Goal: Information Seeking & Learning: Check status

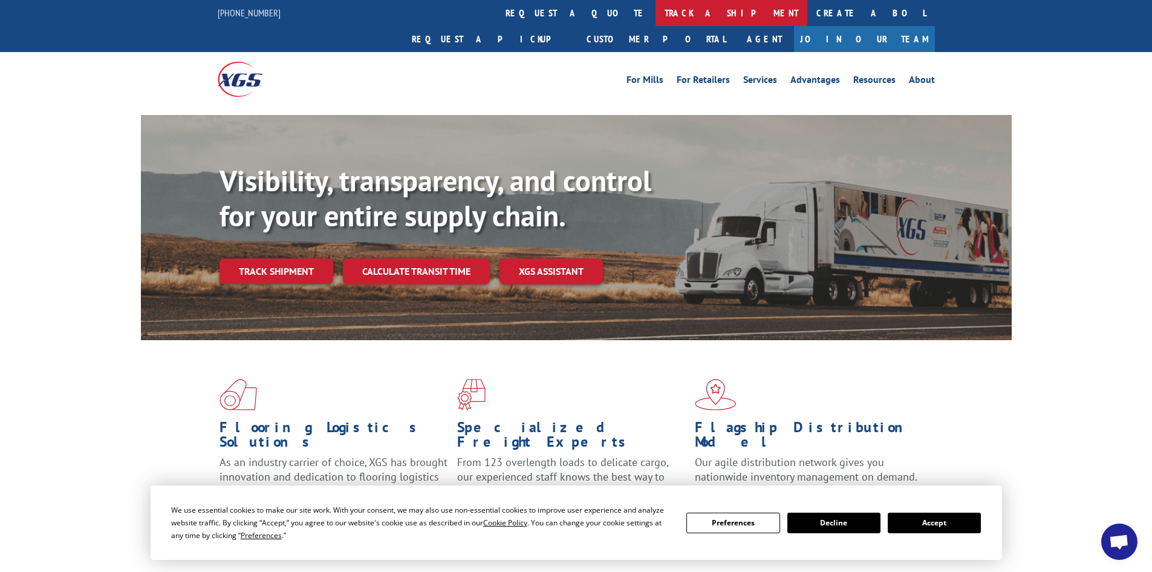
click at [656, 11] on link "track a shipment" at bounding box center [732, 13] width 152 height 26
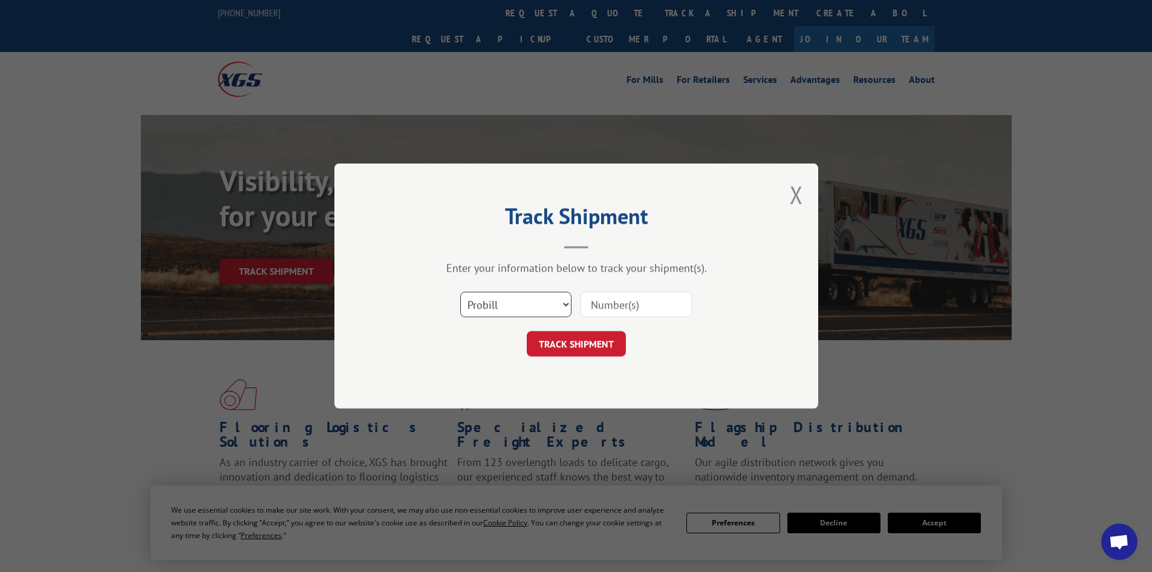
click at [558, 299] on select "Select category... Probill BOL PO" at bounding box center [515, 304] width 111 height 25
select select "bol"
click at [460, 292] on select "Select category... Probill BOL PO" at bounding box center [515, 304] width 111 height 25
click at [607, 301] on input at bounding box center [636, 304] width 111 height 25
paste input "5124859"
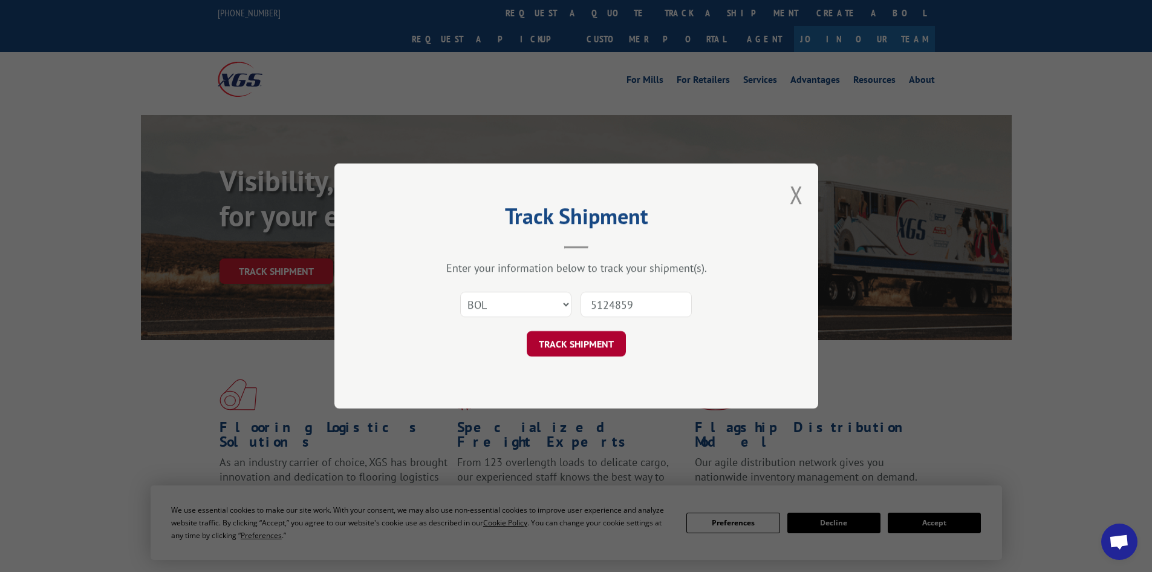
type input "5124859"
click at [581, 344] on button "TRACK SHIPMENT" at bounding box center [576, 343] width 99 height 25
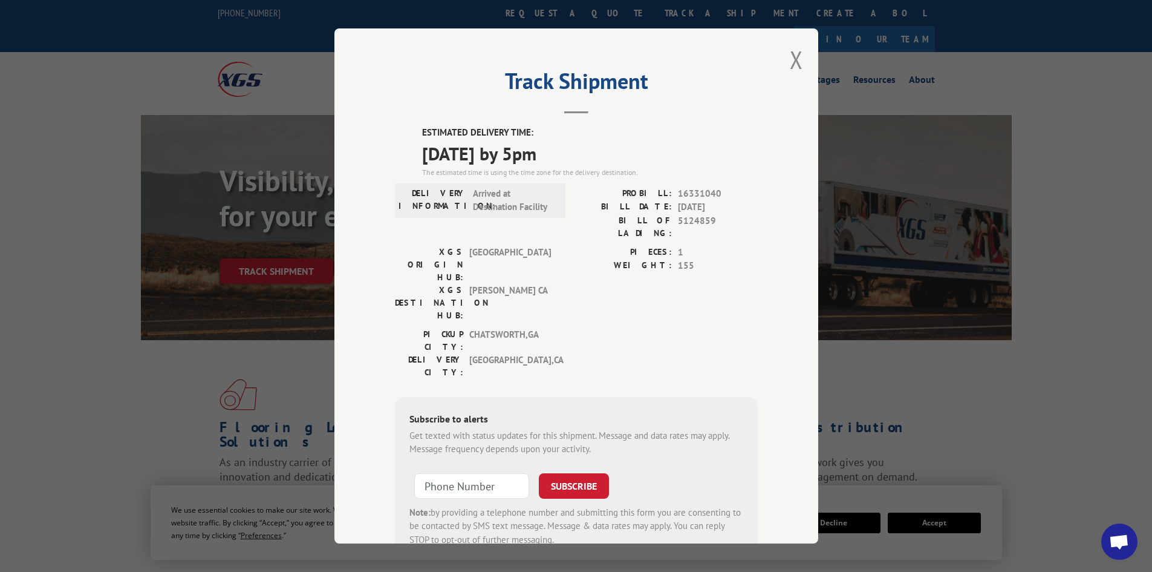
click at [202, 347] on div "Track Shipment ESTIMATED DELIVERY TIME: [DATE] by 5pm The estimated time is usi…" at bounding box center [576, 286] width 1152 height 572
